Goal: Transaction & Acquisition: Book appointment/travel/reservation

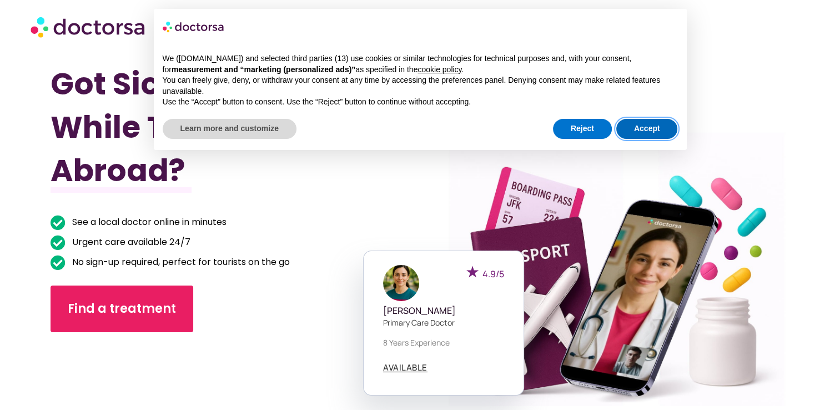
click at [627, 127] on button "Accept" at bounding box center [647, 129] width 62 height 20
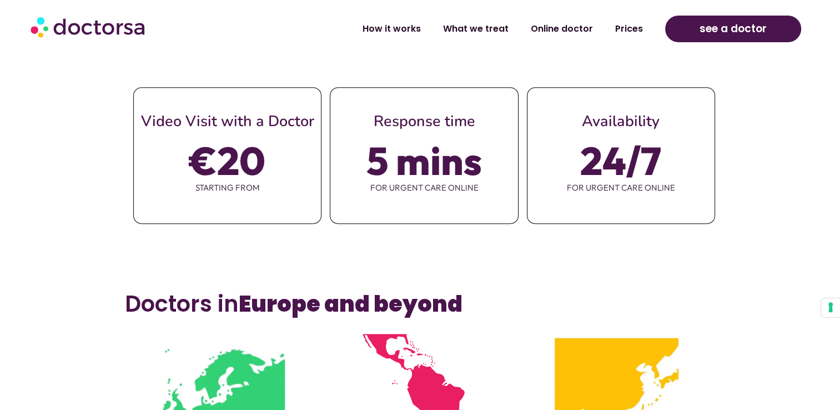
scroll to position [501, 0]
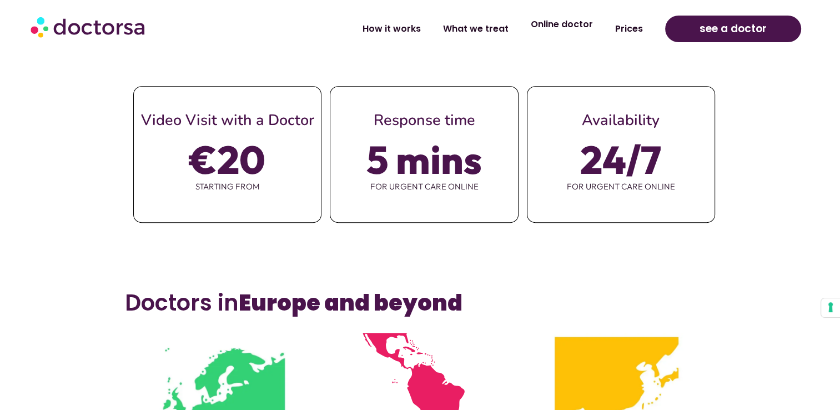
click at [553, 24] on link "Online doctor" at bounding box center [562, 25] width 84 height 26
click at [471, 34] on link "What we treat" at bounding box center [476, 25] width 88 height 26
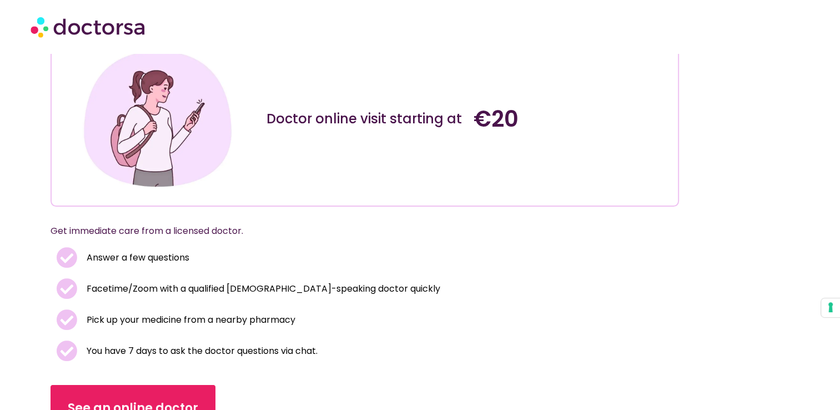
scroll to position [109, 0]
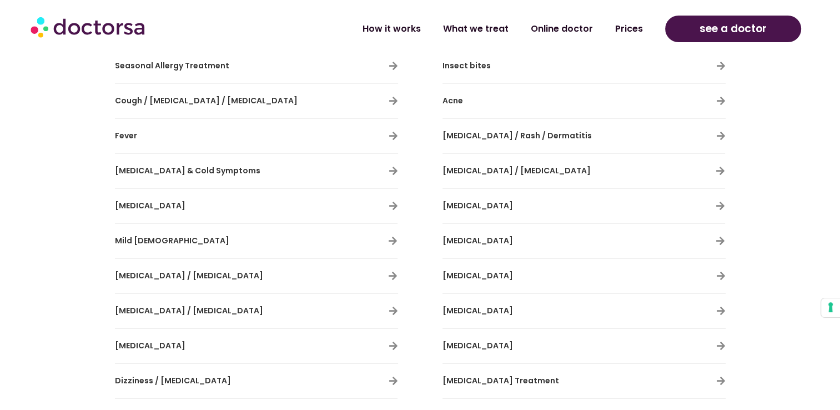
scroll to position [773, 0]
click at [317, 238] on h3 "Mild Asthma" at bounding box center [224, 239] width 218 height 23
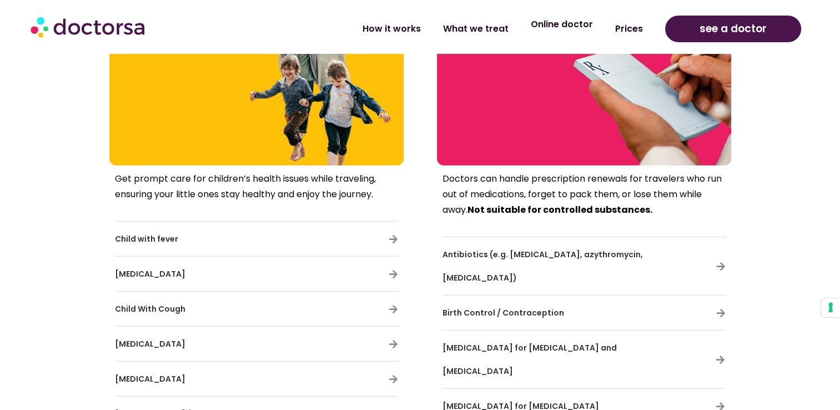
scroll to position [2820, 0]
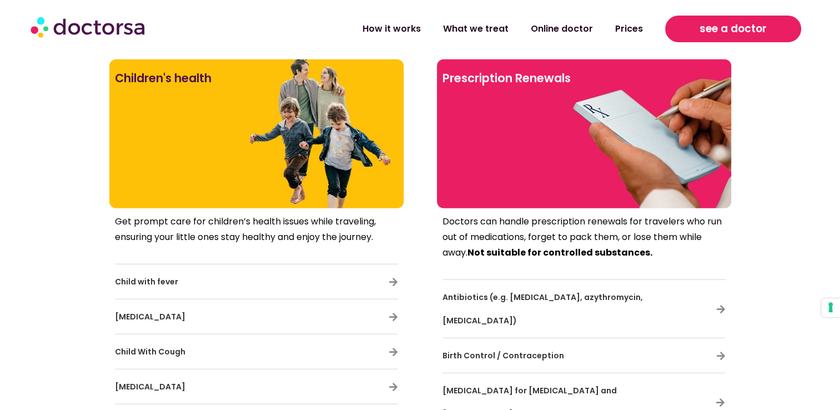
click at [778, 27] on link "see a doctor" at bounding box center [733, 29] width 137 height 27
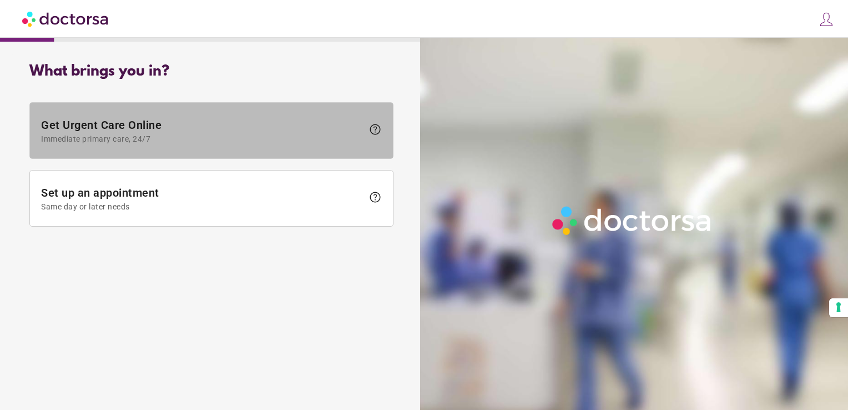
click at [187, 125] on span "Get Urgent Care Online Immediate primary care, 24/7" at bounding box center [202, 130] width 322 height 25
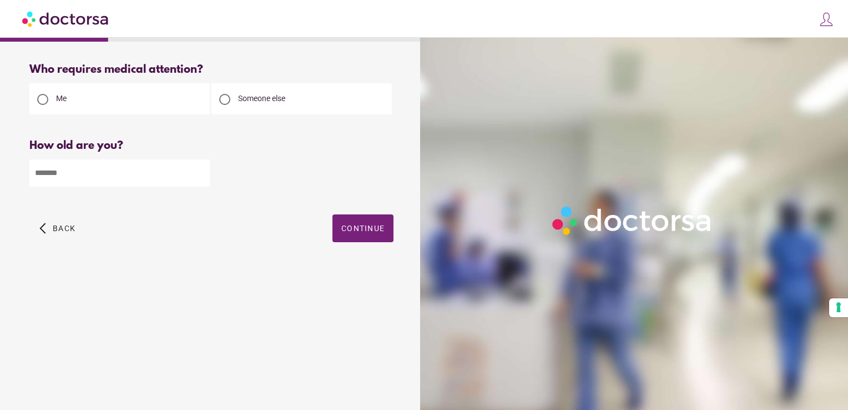
click at [155, 177] on input "number" at bounding box center [119, 172] width 180 height 27
type input "**"
click at [369, 233] on span "Continue" at bounding box center [362, 228] width 43 height 9
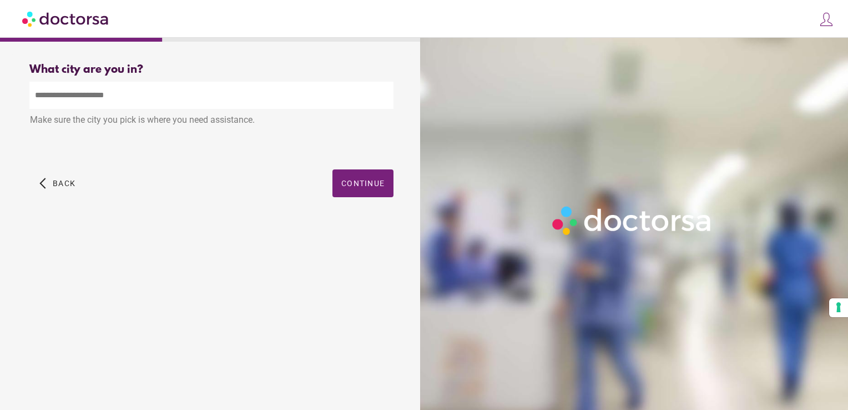
click at [323, 97] on input "text" at bounding box center [211, 95] width 364 height 27
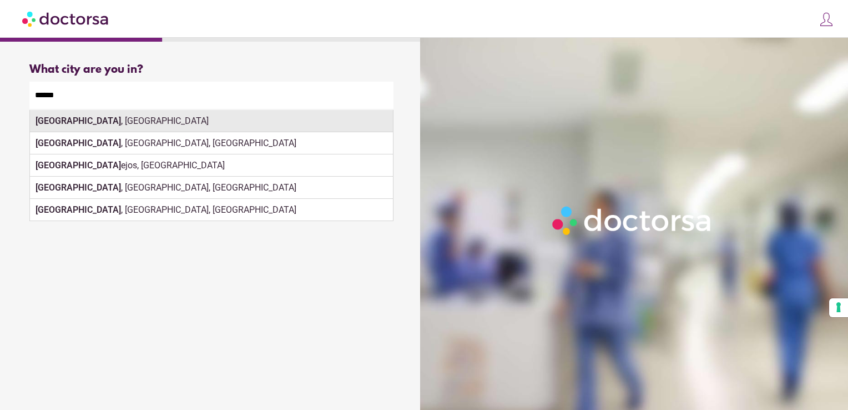
click at [175, 122] on div "Madrid , Spain" at bounding box center [211, 121] width 363 height 22
type input "**********"
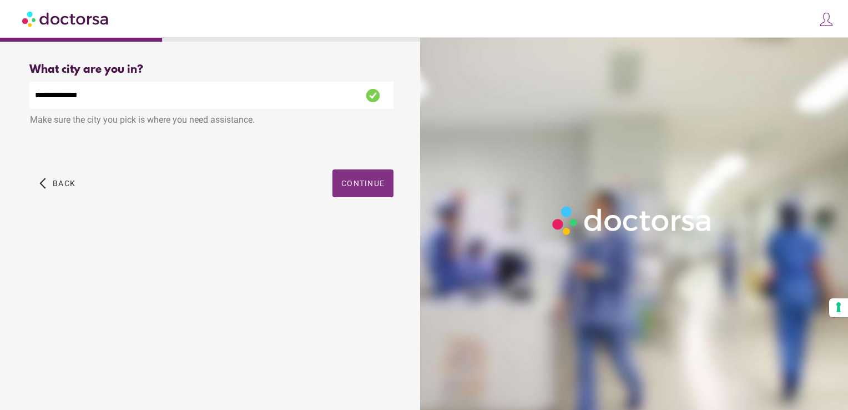
click at [360, 188] on span "Continue" at bounding box center [362, 183] width 43 height 9
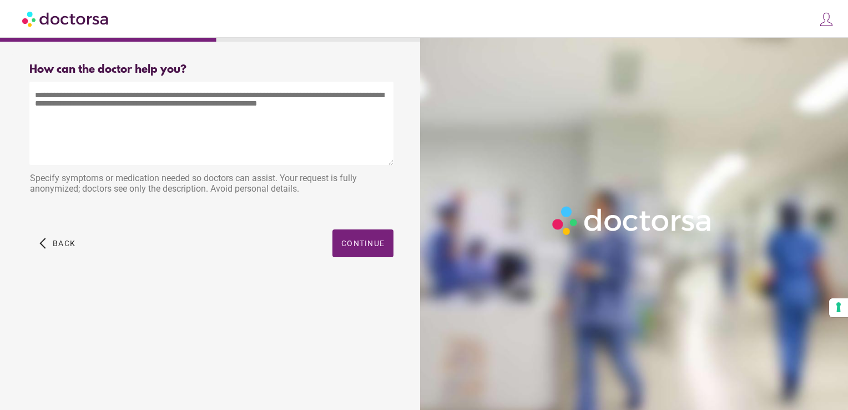
click at [360, 73] on div "How can the doctor help you?" at bounding box center [211, 69] width 364 height 13
click at [349, 145] on textarea at bounding box center [211, 123] width 364 height 83
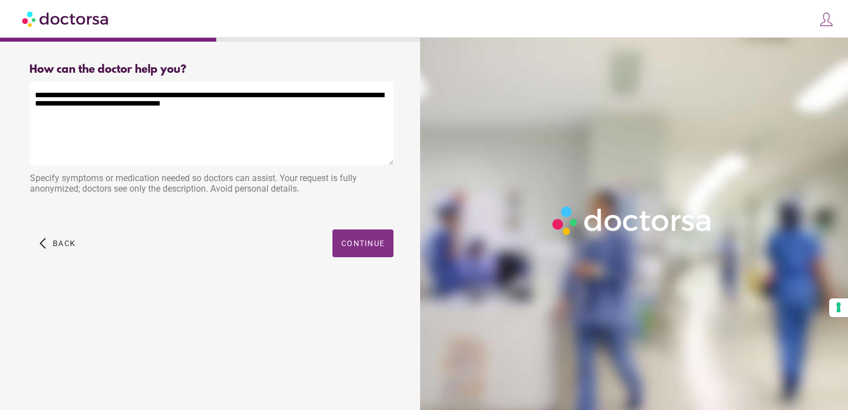
type textarea "**********"
click at [380, 256] on span "button" at bounding box center [363, 243] width 61 height 28
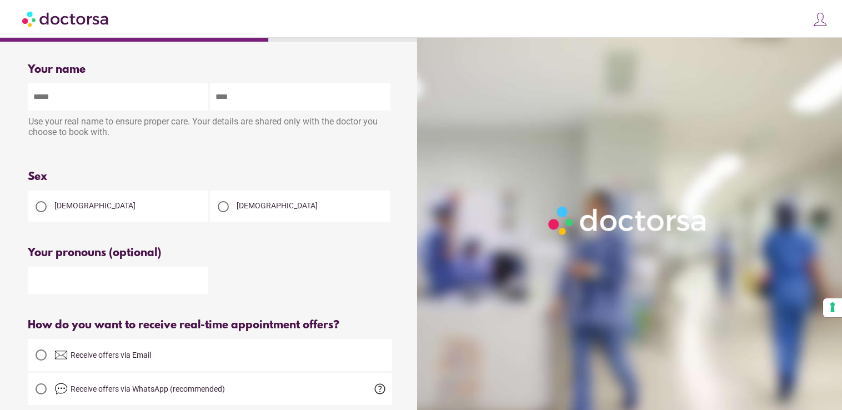
click at [124, 107] on input "text" at bounding box center [118, 96] width 180 height 27
type input "******"
type input "**********"
drag, startPoint x: 285, startPoint y: 97, endPoint x: 209, endPoint y: 98, distance: 76.1
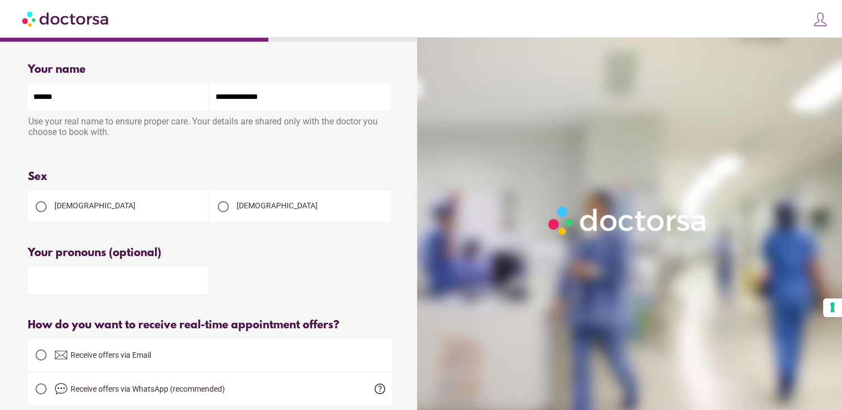
click at [209, 98] on div "**********" at bounding box center [210, 96] width 364 height 29
type input "*******"
click at [63, 207] on span "[DEMOGRAPHIC_DATA]" at bounding box center [94, 205] width 81 height 9
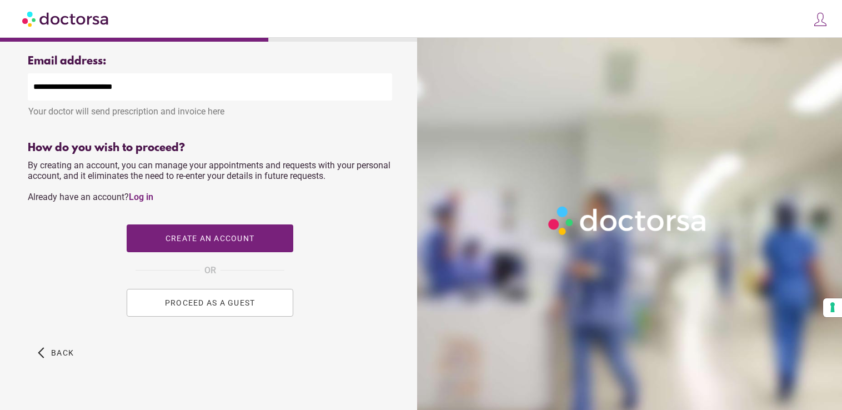
scroll to position [392, 0]
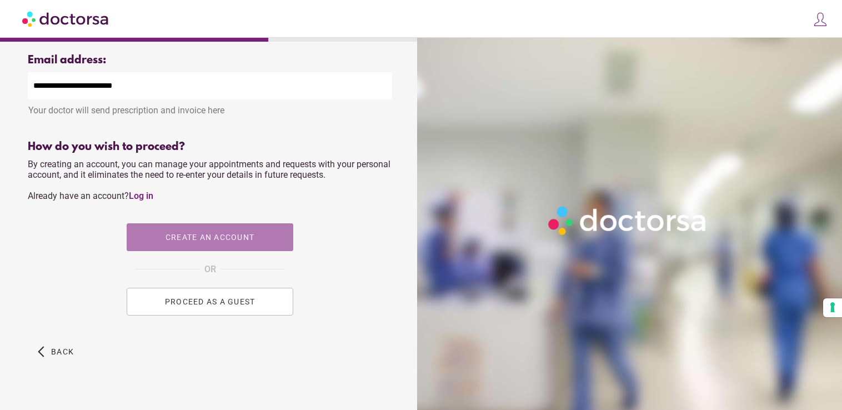
click at [236, 230] on span "button" at bounding box center [210, 237] width 167 height 28
type input "**********"
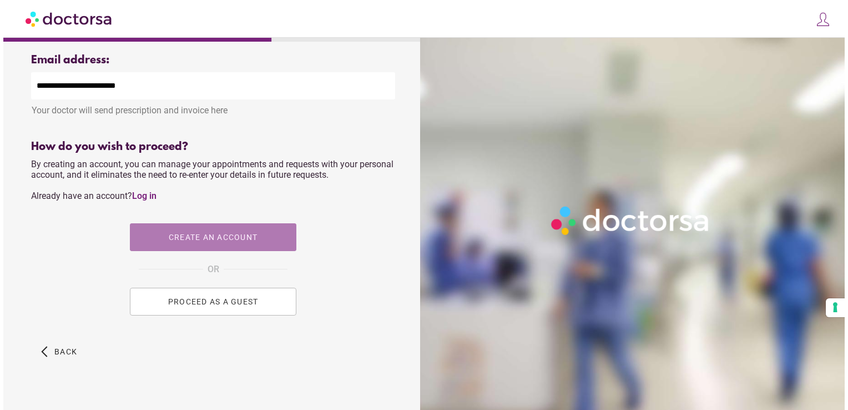
scroll to position [0, 0]
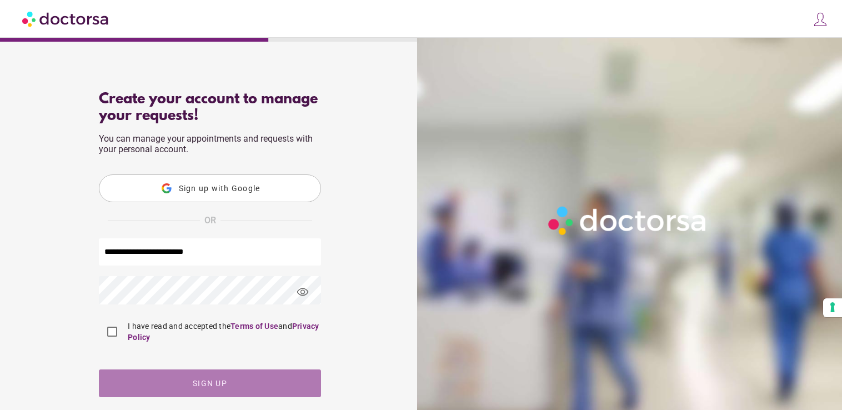
click at [193, 388] on span "Sign up" at bounding box center [210, 383] width 34 height 9
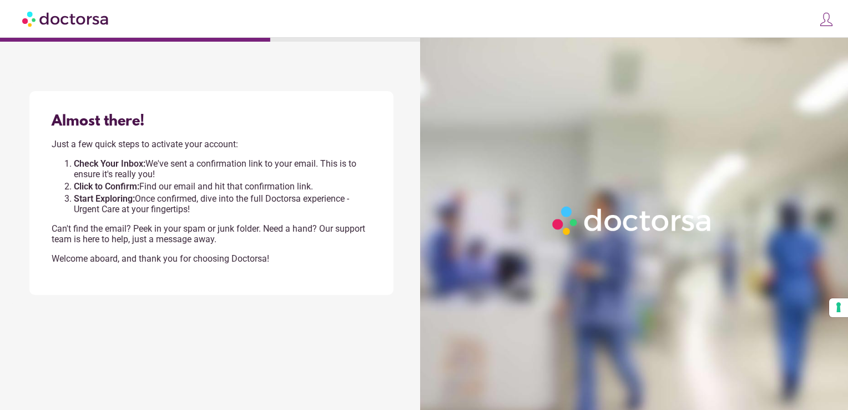
click at [832, 23] on img at bounding box center [827, 20] width 16 height 16
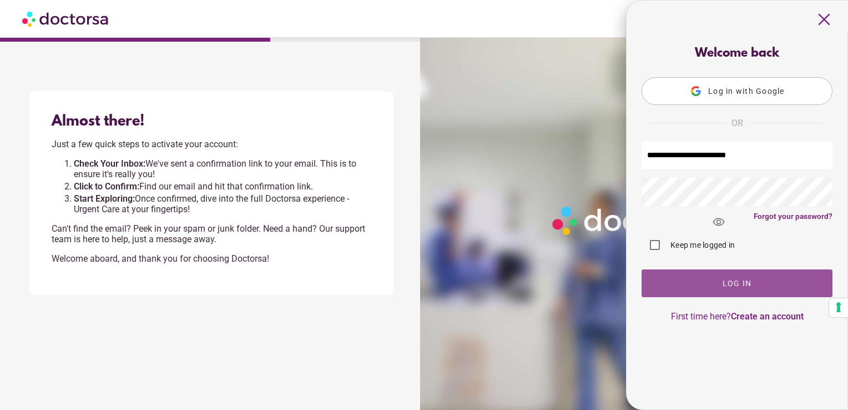
click at [718, 283] on span "button" at bounding box center [737, 283] width 191 height 28
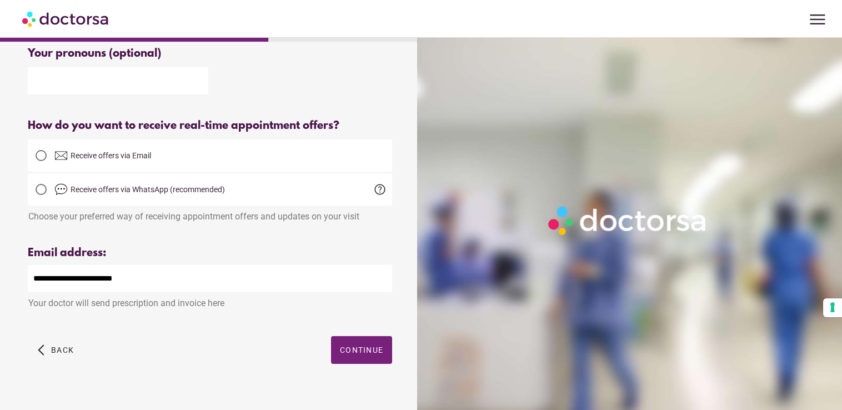
scroll to position [220, 0]
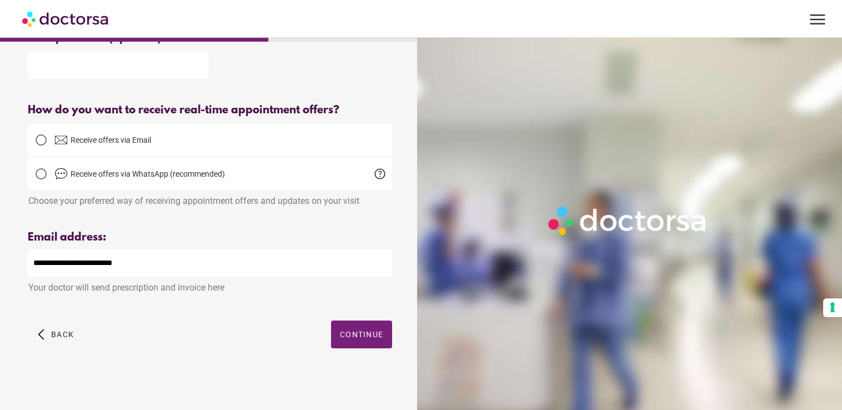
click at [357, 318] on div "Your name Patient's name ****** ******* Use your real name to ensure proper car…" at bounding box center [210, 111] width 400 height 542
click at [361, 341] on span "button" at bounding box center [361, 334] width 61 height 28
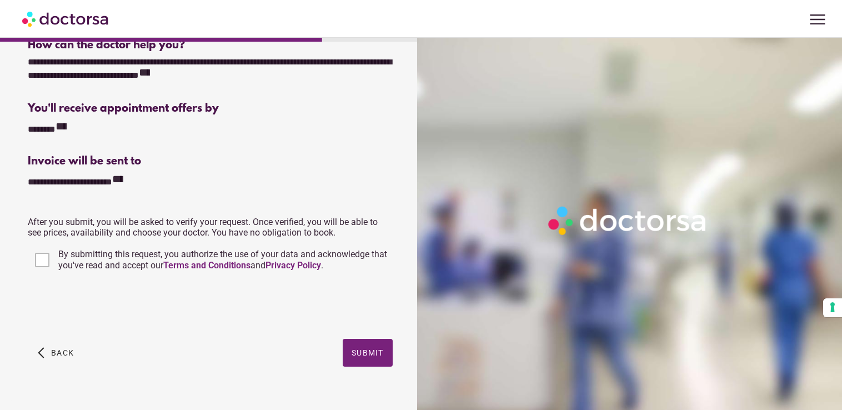
scroll to position [227, 0]
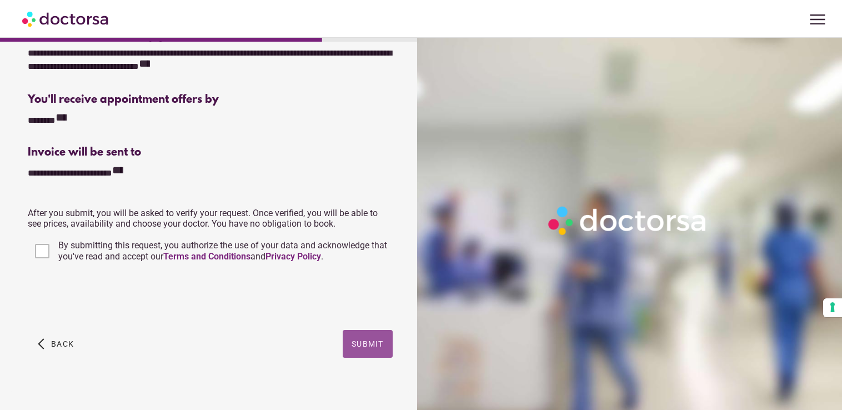
click at [366, 332] on span "button" at bounding box center [368, 344] width 50 height 28
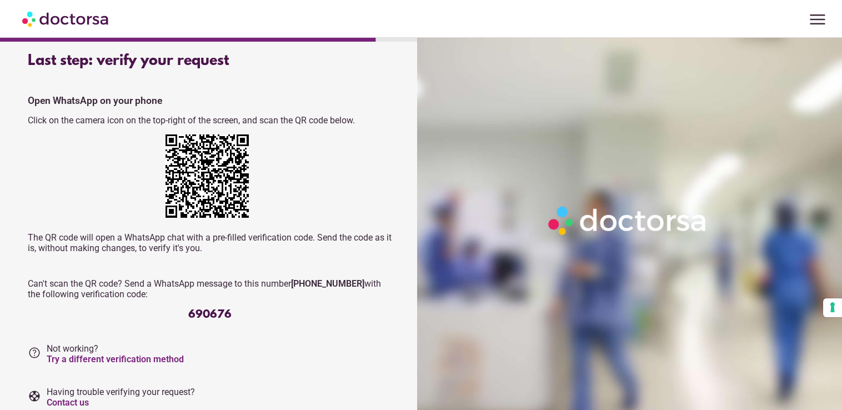
scroll to position [56, 0]
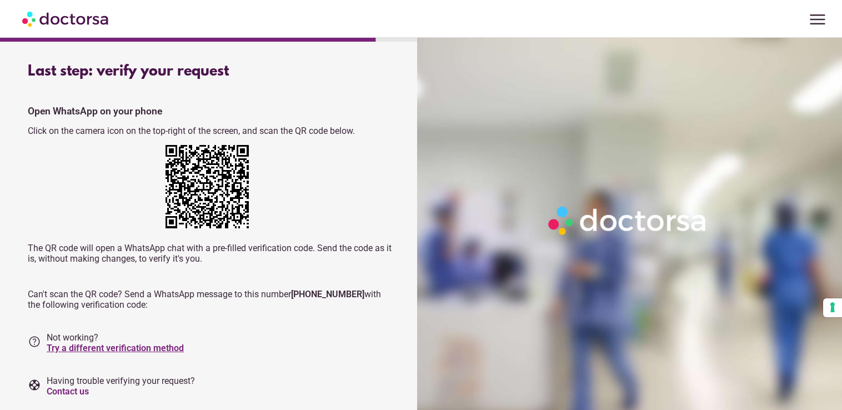
click at [143, 345] on link "Try a different verification method" at bounding box center [115, 348] width 137 height 11
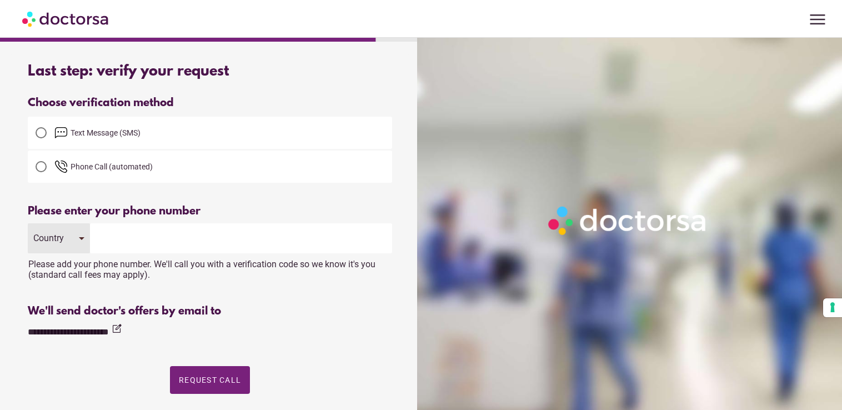
click at [198, 126] on span "Text Message (SMS)" at bounding box center [223, 132] width 338 height 13
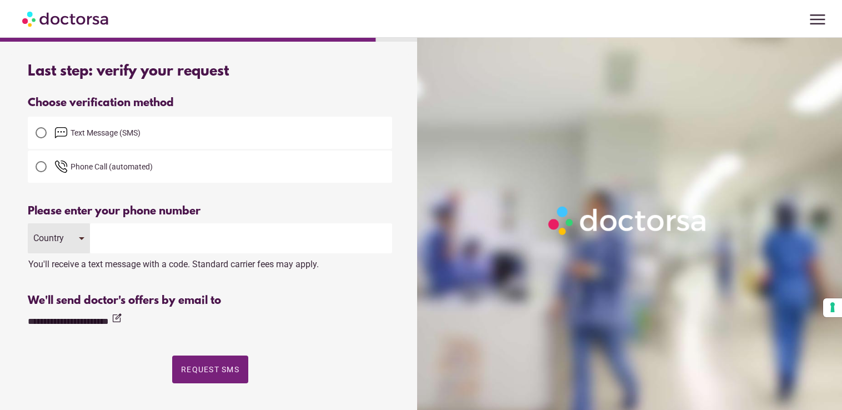
click at [141, 235] on input "tel" at bounding box center [241, 238] width 302 height 30
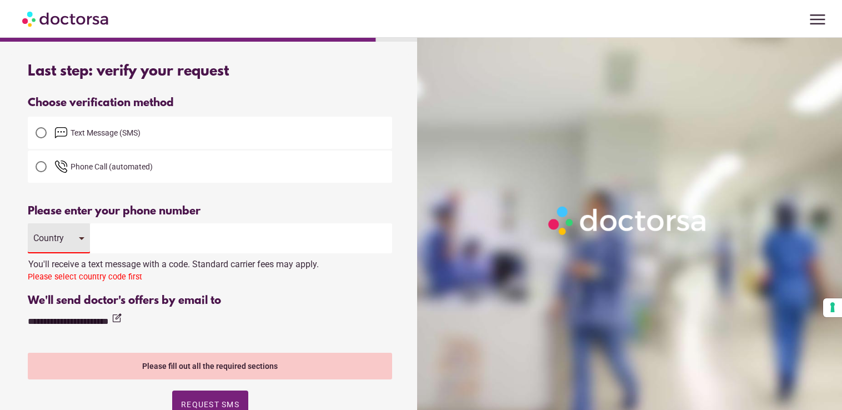
click at [72, 238] on div "Country" at bounding box center [59, 238] width 62 height 30
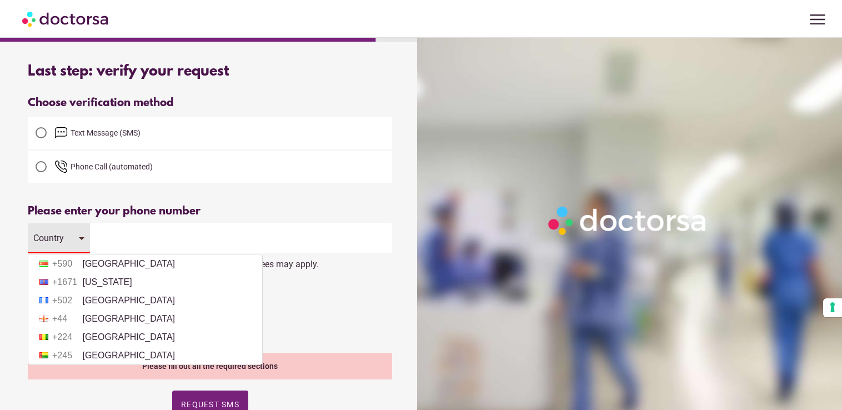
scroll to position [1620, 0]
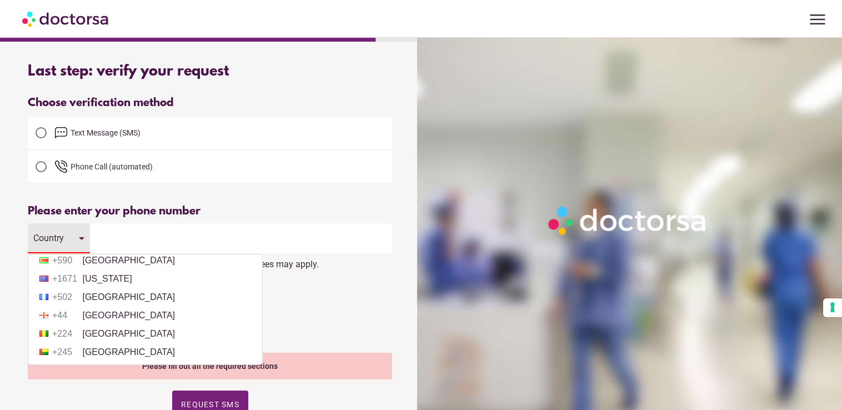
click at [69, 245] on div "Country" at bounding box center [59, 238] width 62 height 30
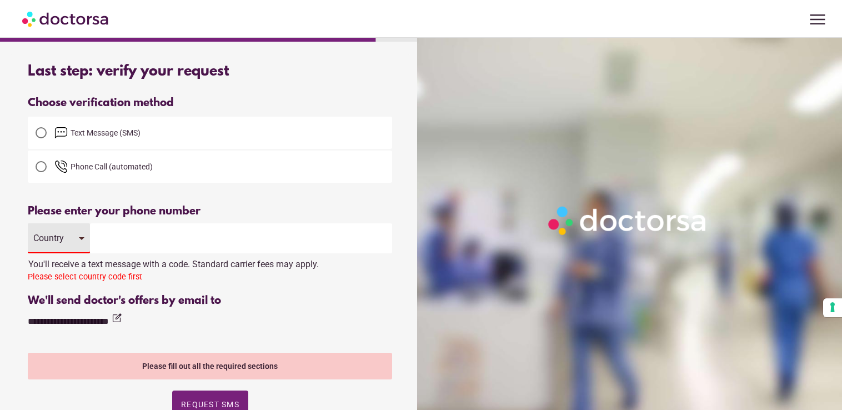
click at [82, 244] on div "Country" at bounding box center [59, 238] width 62 height 30
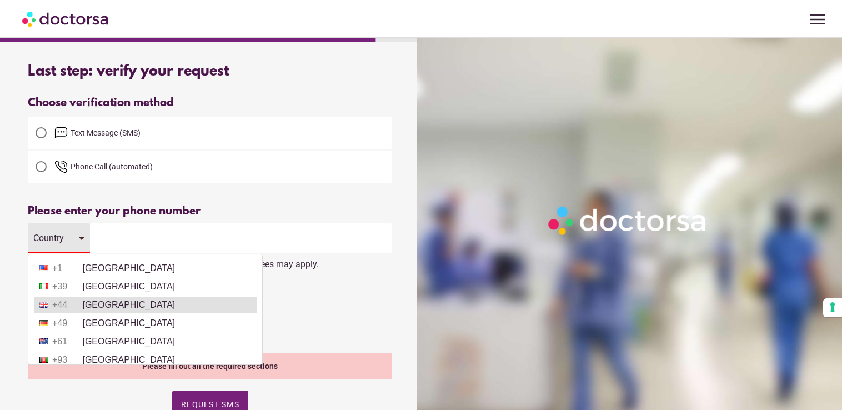
click at [163, 303] on li "+44 United Kingdom" at bounding box center [145, 305] width 223 height 17
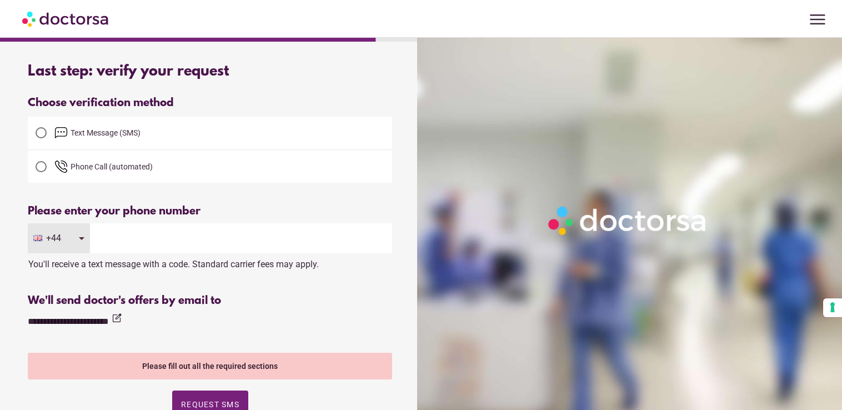
click at [180, 224] on input "tel" at bounding box center [241, 238] width 302 height 30
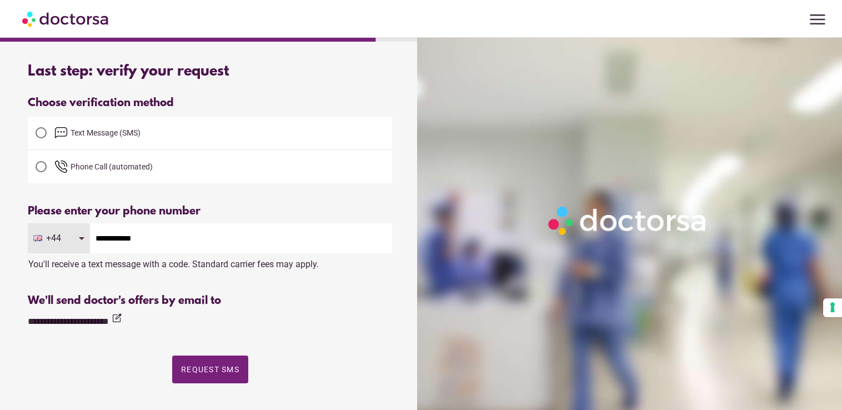
click at [98, 241] on input "**********" at bounding box center [241, 238] width 302 height 30
type input "**********"
click at [328, 292] on div "**********" at bounding box center [210, 302] width 364 height 195
click at [214, 372] on span "Request SMS" at bounding box center [210, 369] width 58 height 9
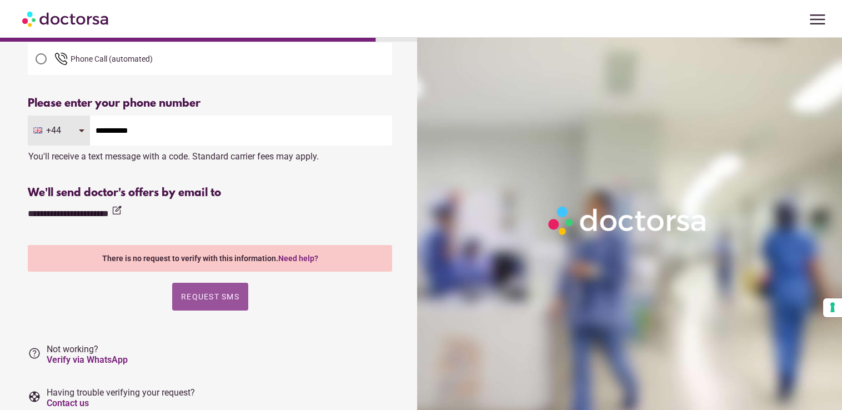
scroll to position [113, 0]
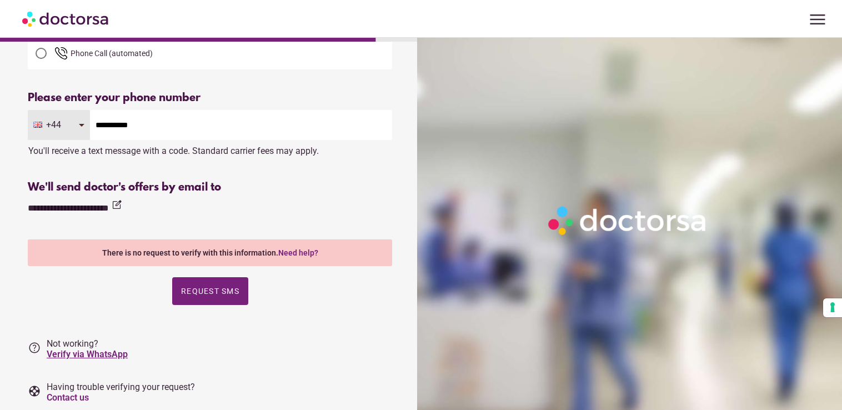
click at [84, 352] on link "Verify via WhatsApp" at bounding box center [87, 354] width 81 height 11
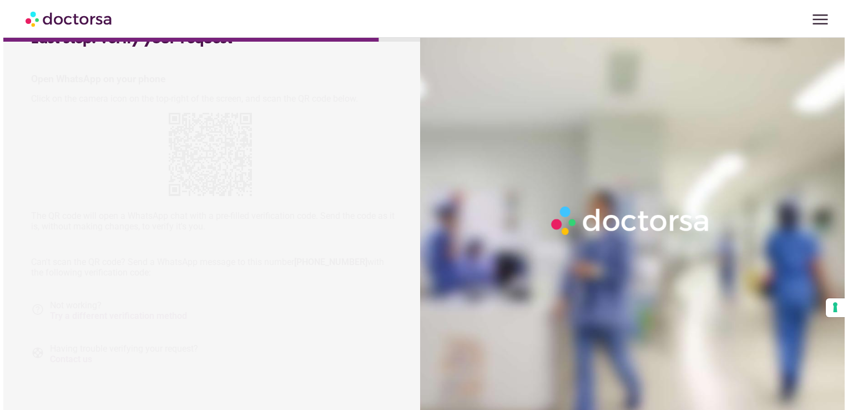
scroll to position [34, 0]
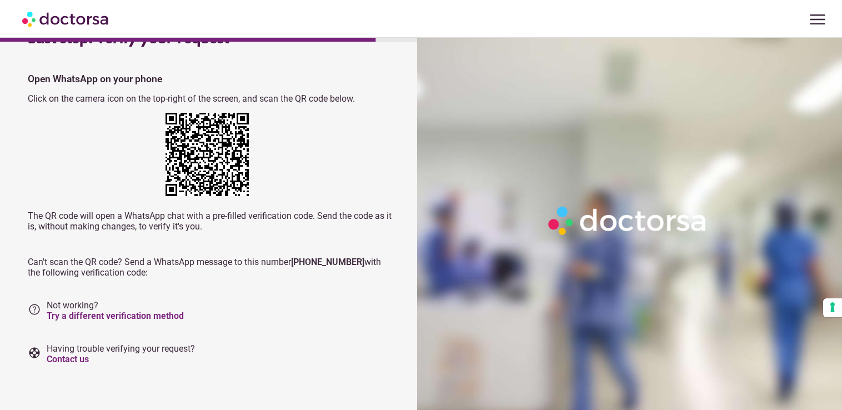
click at [816, 19] on span "menu" at bounding box center [817, 19] width 21 height 21
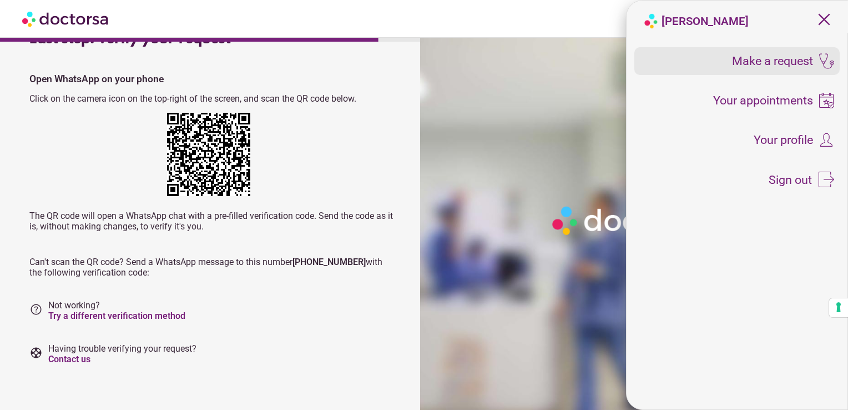
click at [795, 63] on span "Make a request" at bounding box center [772, 61] width 81 height 12
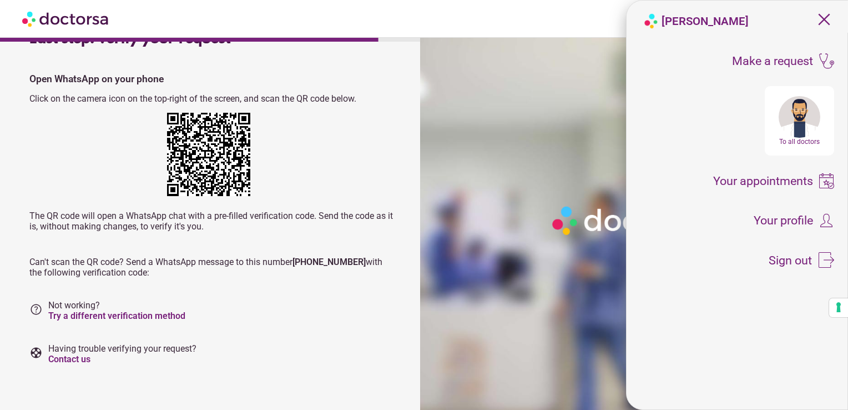
click at [812, 135] on div "To all doctors" at bounding box center [799, 120] width 69 height 69
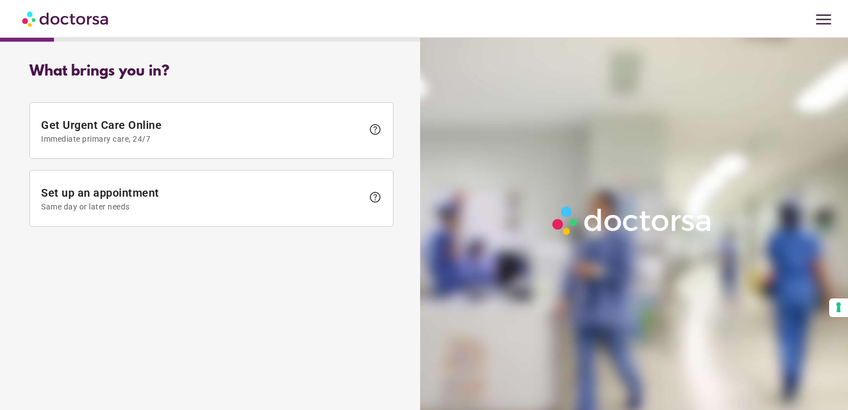
click at [824, 19] on span "menu" at bounding box center [823, 19] width 21 height 21
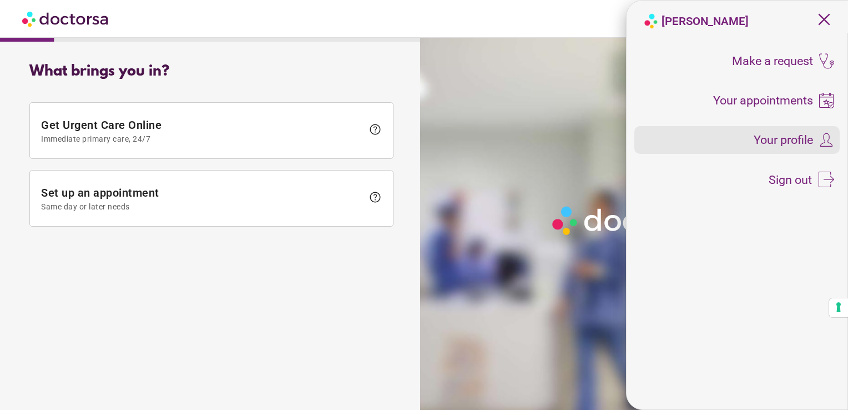
click at [819, 138] on img at bounding box center [827, 140] width 16 height 16
